Goal: Complete application form

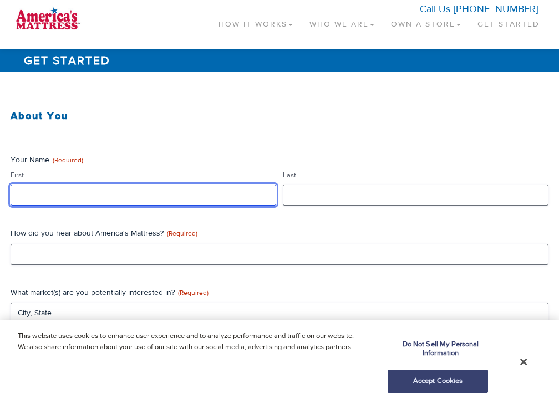
type input "data"
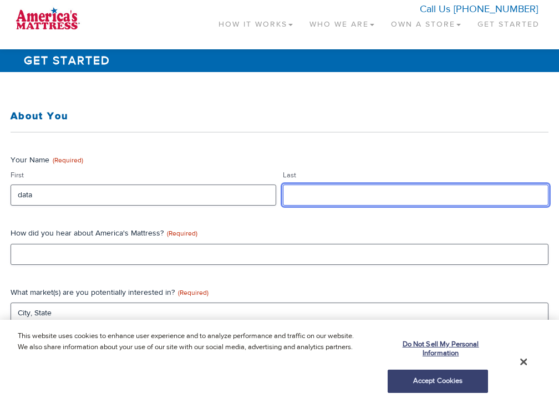
type input "data"
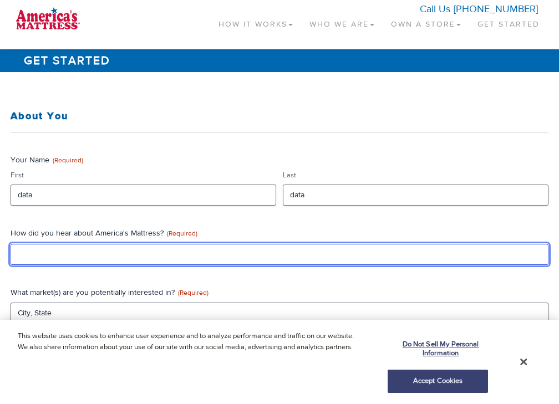
type input "data"
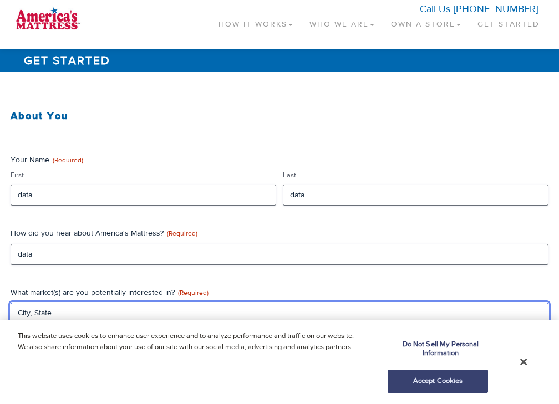
type input "CA"
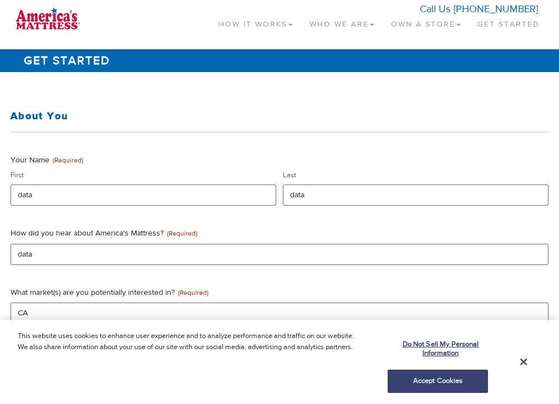
type input "data"
type textarea "data"
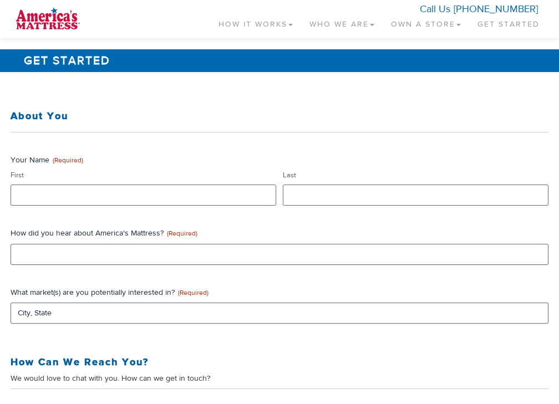
scroll to position [527, 0]
